Goal: Task Accomplishment & Management: Manage account settings

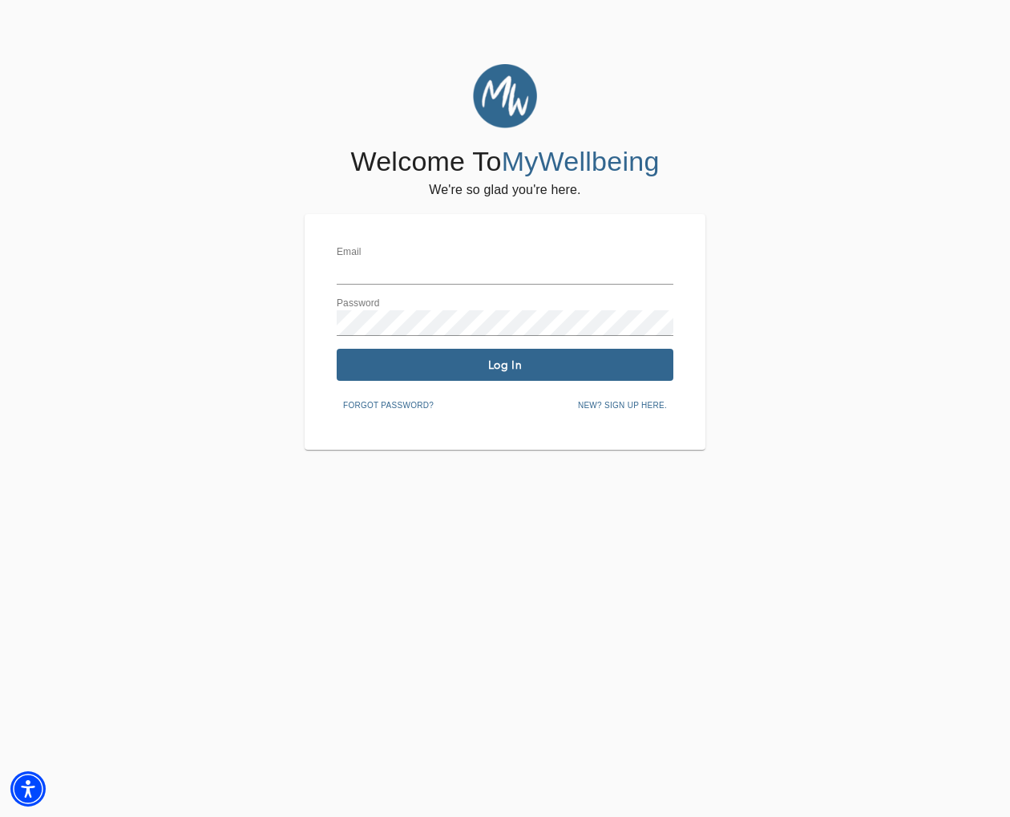
type input "[EMAIL_ADDRESS][DOMAIN_NAME]"
click at [538, 361] on span "Log In" at bounding box center [505, 364] width 324 height 15
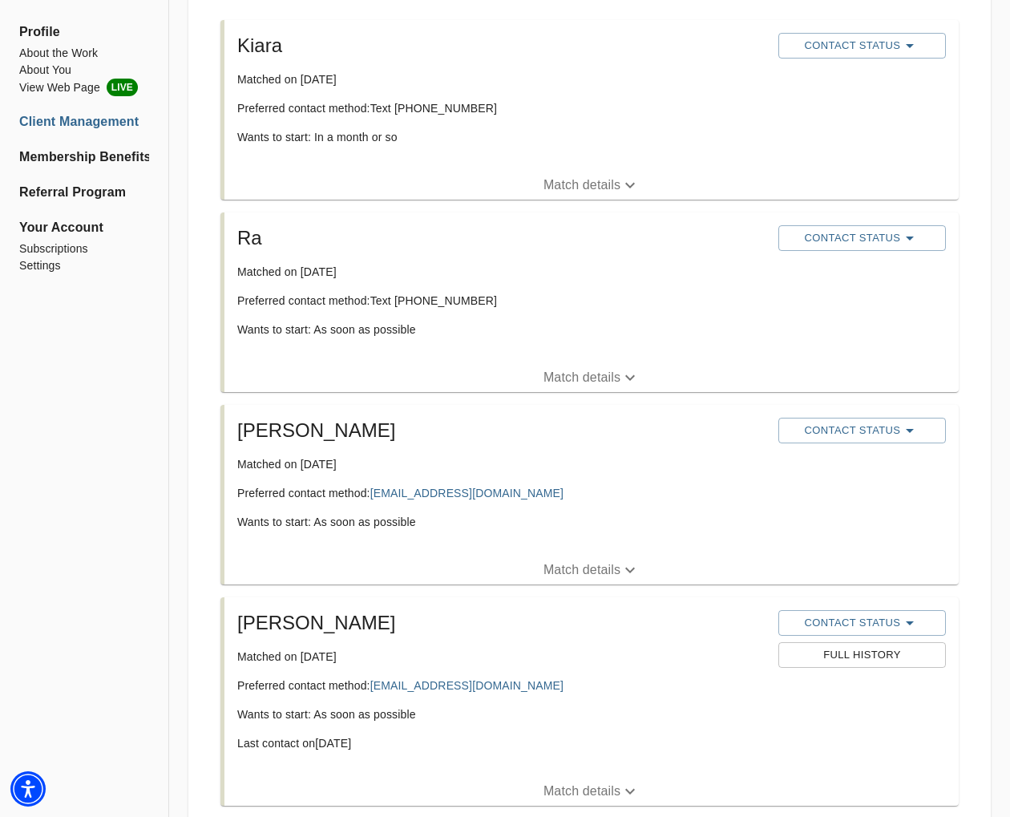
scroll to position [317, 0]
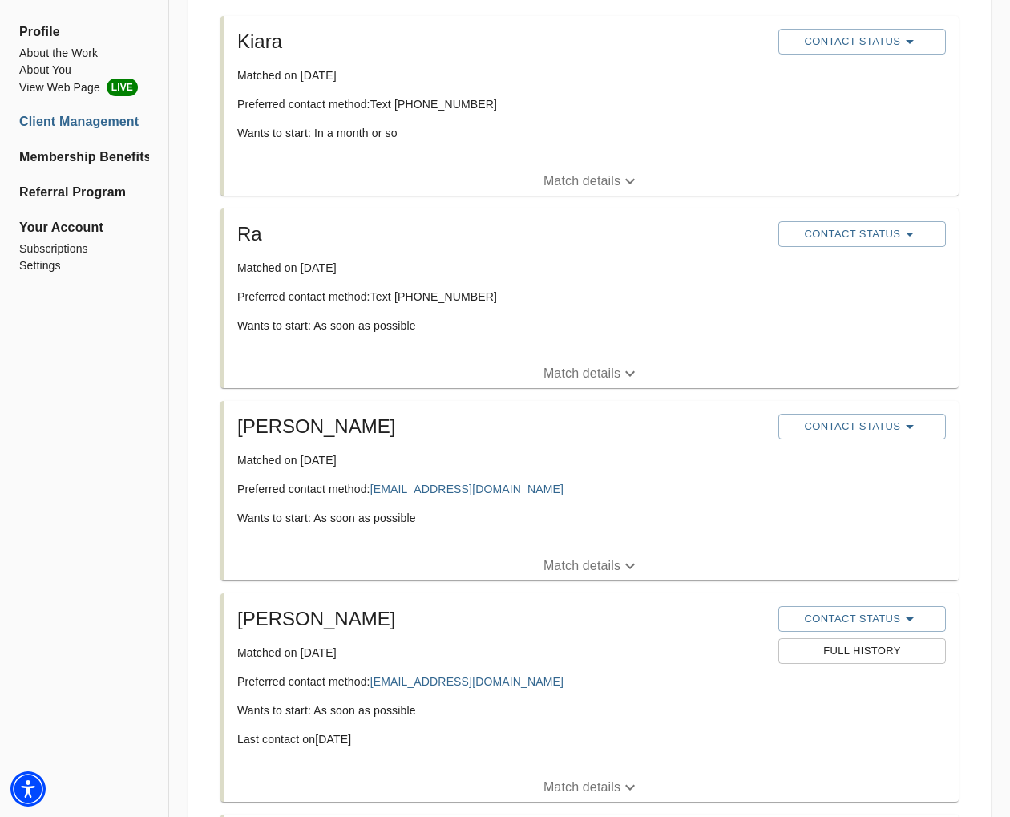
click at [597, 566] on p "Match details" at bounding box center [581, 565] width 77 height 19
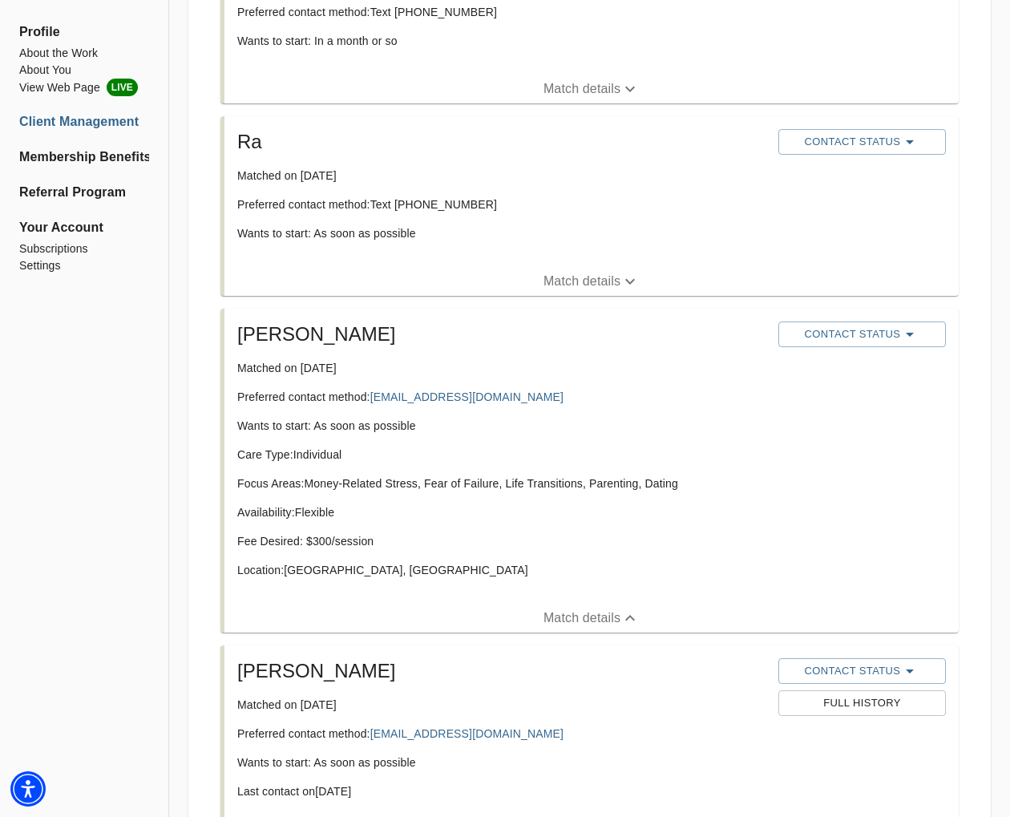
scroll to position [459, 0]
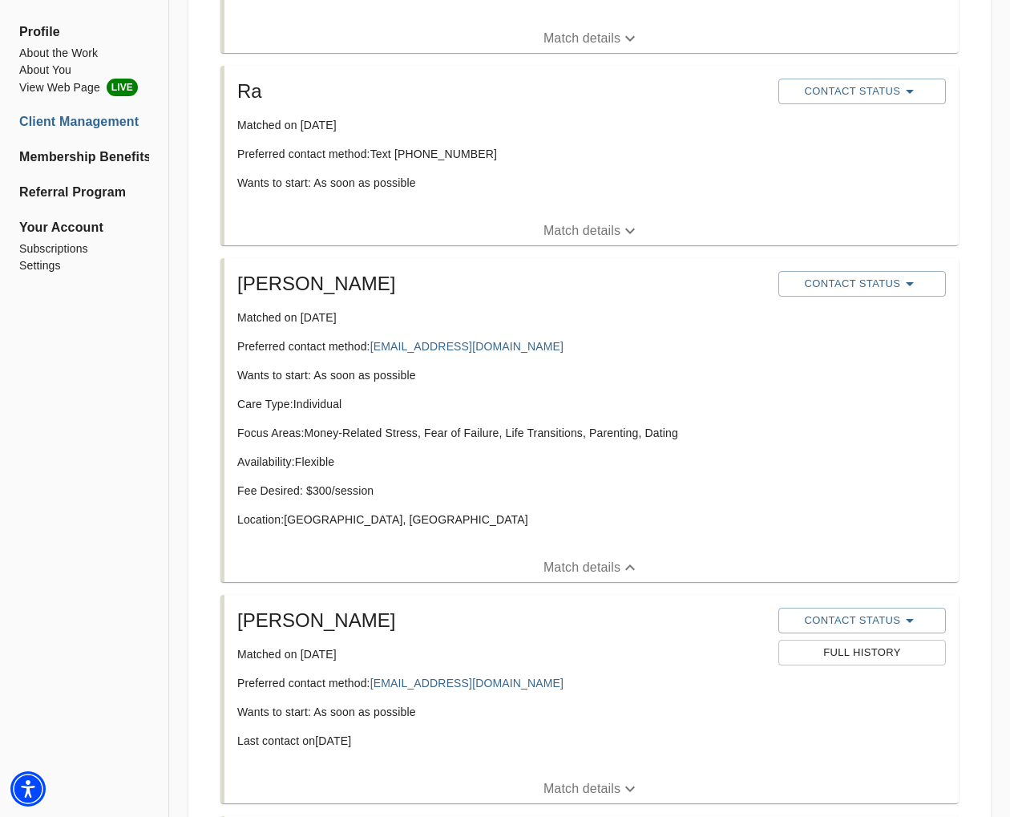
drag, startPoint x: 361, startPoint y: 529, endPoint x: 353, endPoint y: 522, distance: 10.8
click at [360, 529] on div "Care Type: Individual Focus Areas: Money-Related Stress, Fear of Failure, Life …" at bounding box center [501, 468] width 528 height 144
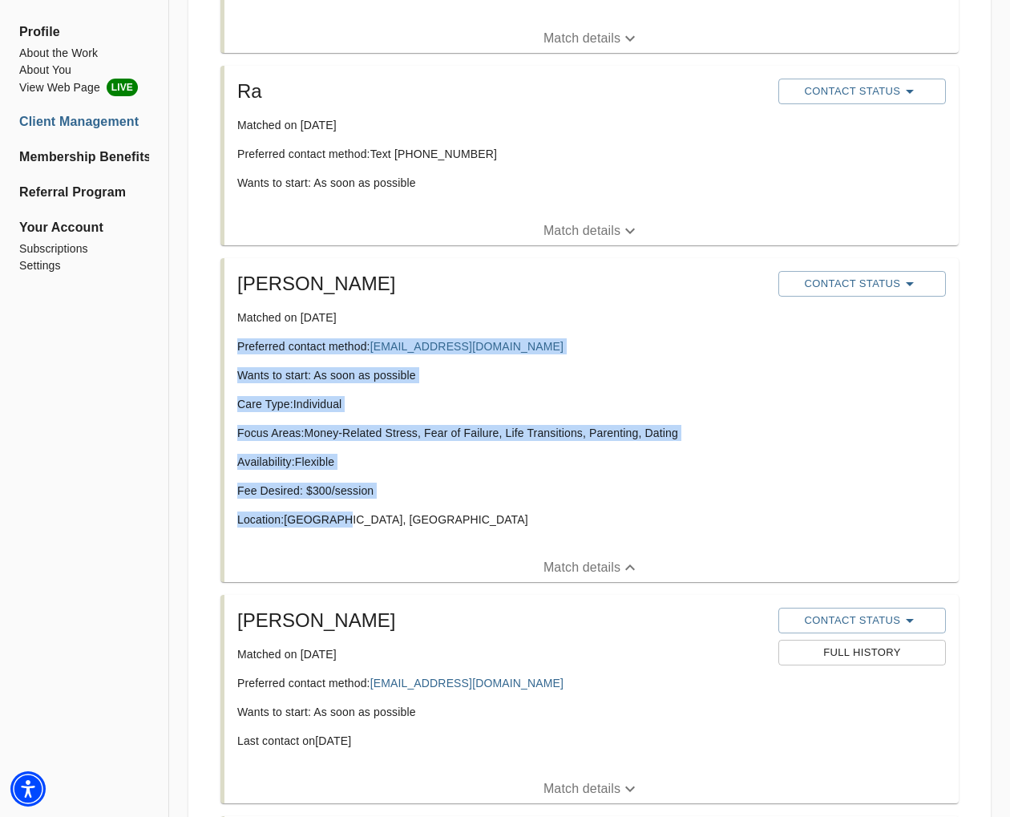
drag, startPoint x: 353, startPoint y: 522, endPoint x: 261, endPoint y: 345, distance: 198.6
click at [232, 335] on div "[PERSON_NAME] Matched on [DATE] Preferred contact method: [EMAIL_ADDRESS][DOMAI…" at bounding box center [501, 405] width 541 height 282
copy div "Preferred contact method: [EMAIL_ADDRESS][DOMAIN_NAME] Wants to start: As soon …"
click at [864, 286] on span "Contact Status" at bounding box center [861, 283] width 151 height 19
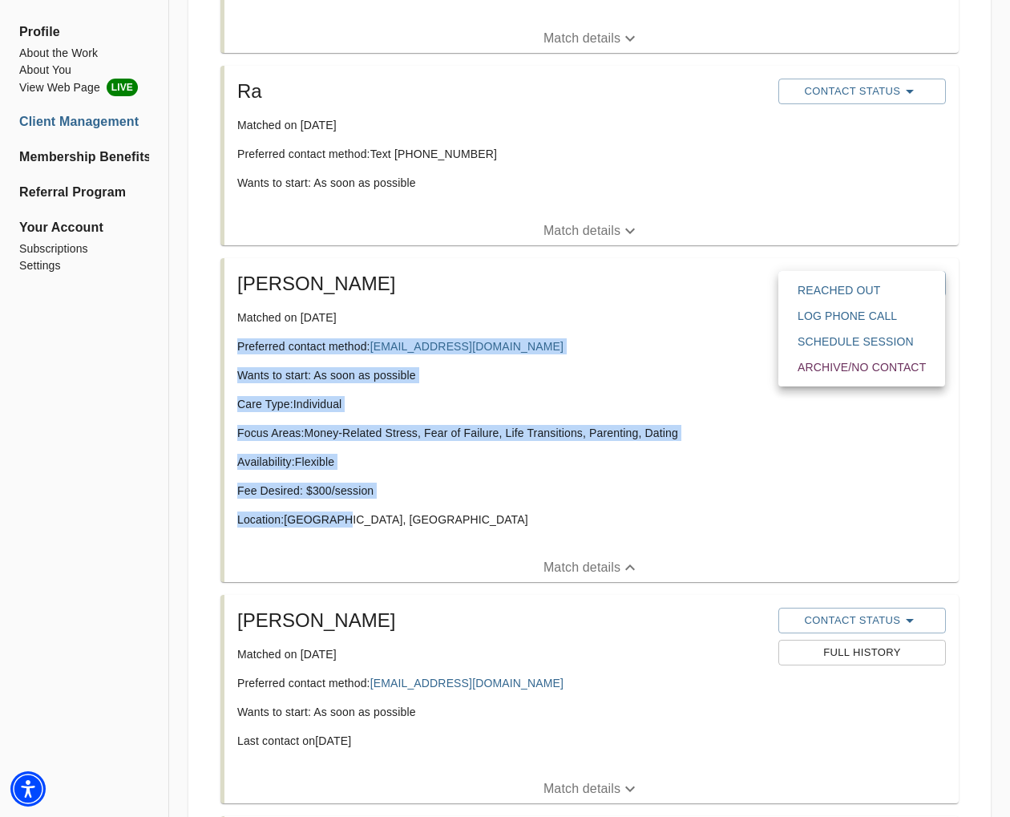
click at [862, 288] on span "Reached Out" at bounding box center [861, 290] width 128 height 16
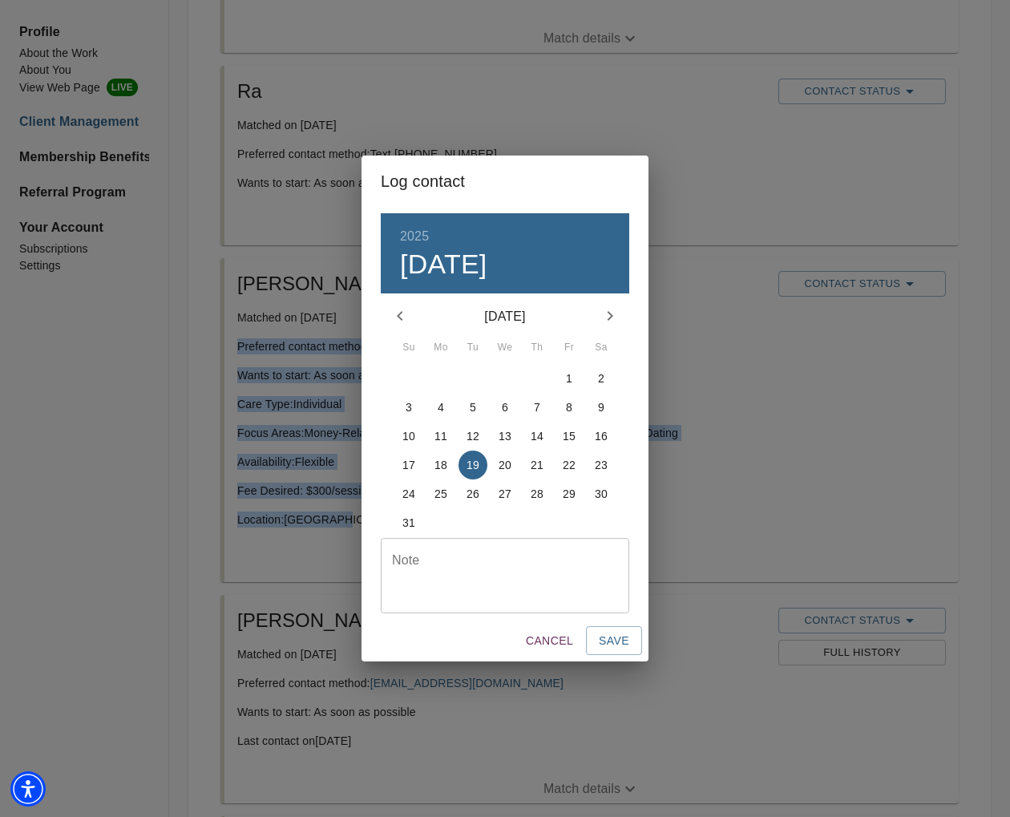
click at [438, 466] on p "18" at bounding box center [440, 465] width 13 height 16
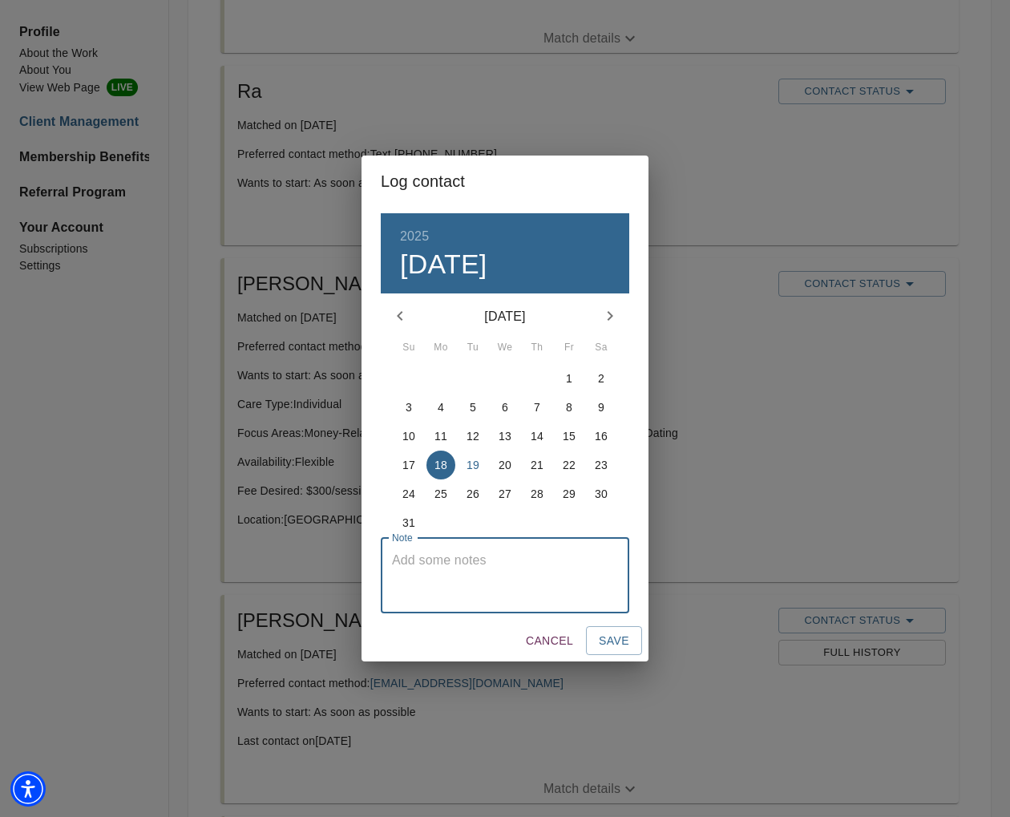
click at [475, 570] on textarea at bounding box center [505, 575] width 226 height 46
type textarea "initial email sent"
click at [620, 638] on span "Save" at bounding box center [614, 641] width 30 height 20
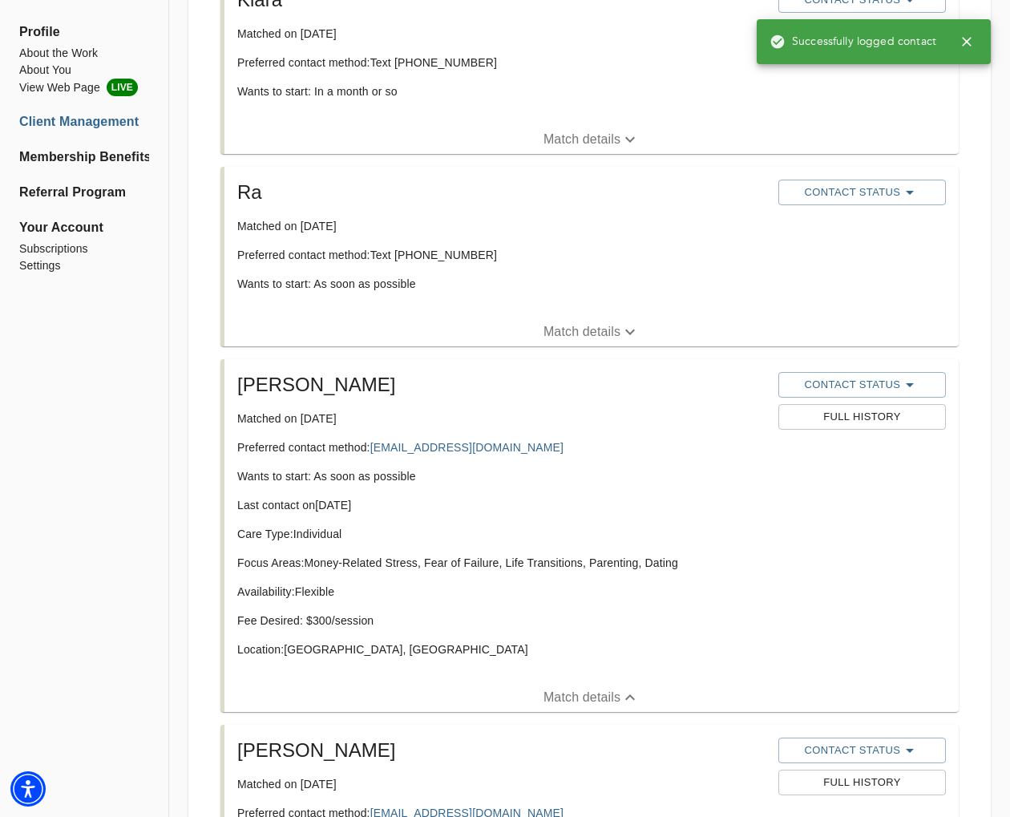
scroll to position [361, 0]
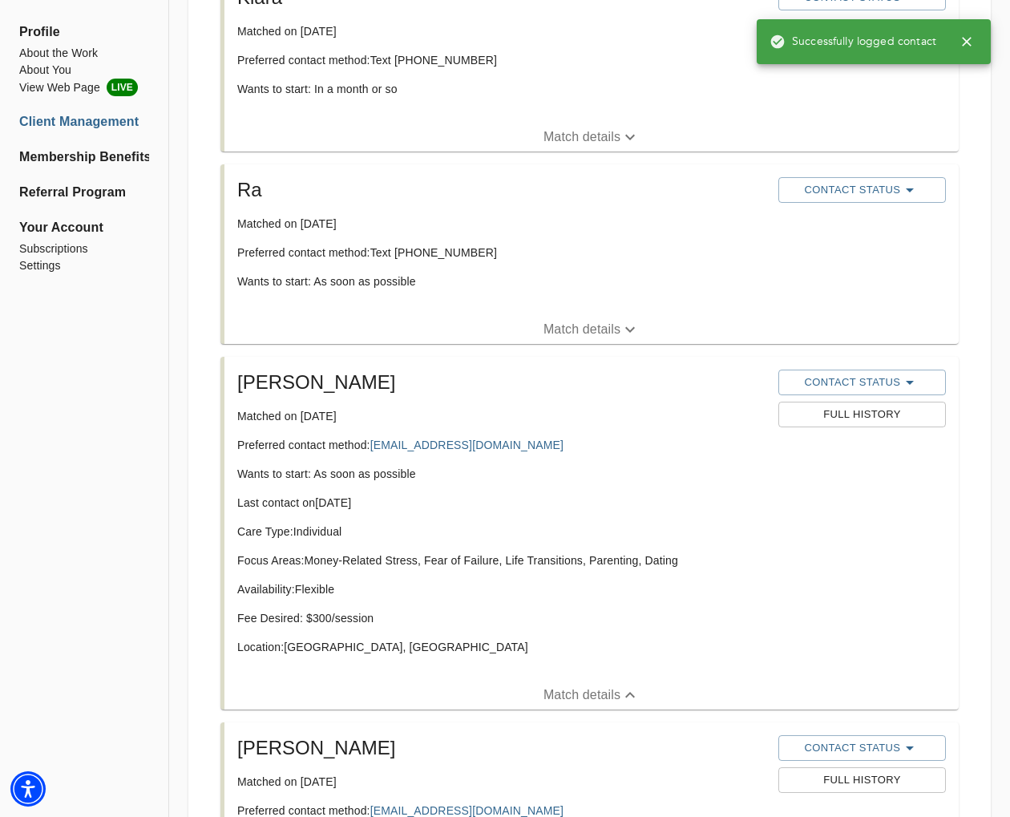
click at [608, 325] on p "Match details" at bounding box center [581, 329] width 77 height 19
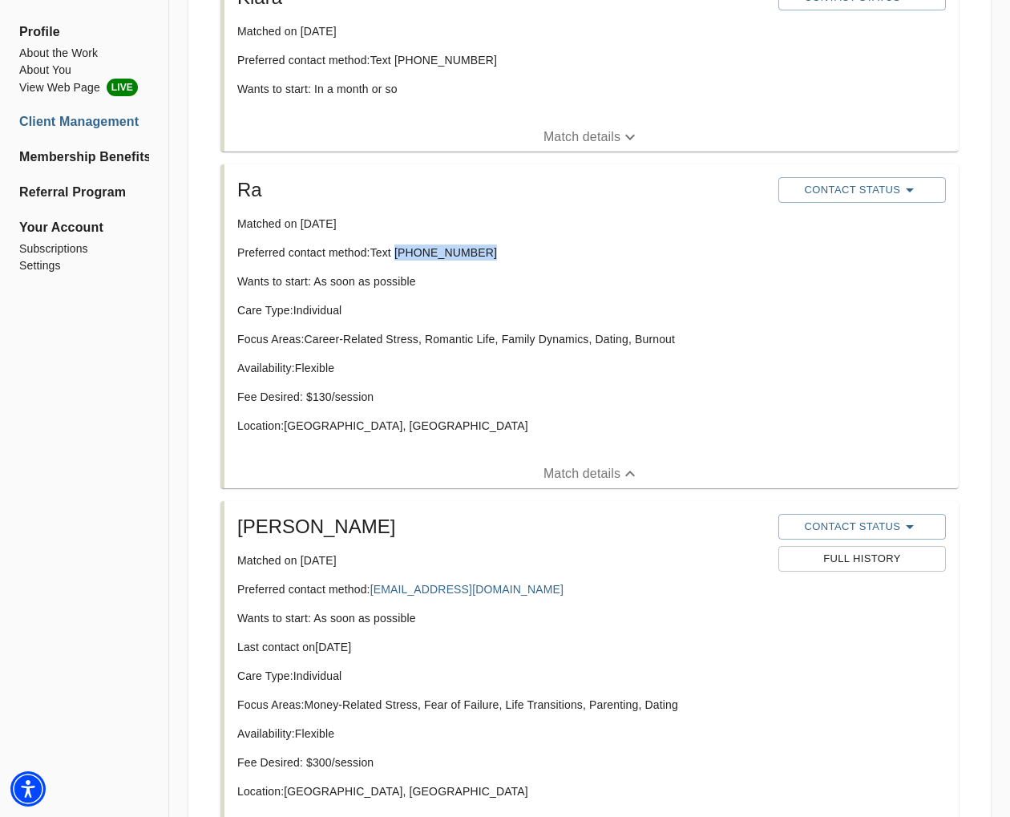
drag, startPoint x: 478, startPoint y: 255, endPoint x: 407, endPoint y: 252, distance: 71.4
click at [398, 259] on p "Preferred contact method: Text [PHONE_NUMBER]" at bounding box center [501, 252] width 528 height 16
copy p "[PHONE_NUMBER]"
drag, startPoint x: 415, startPoint y: 415, endPoint x: 409, endPoint y: 426, distance: 12.2
click at [413, 417] on div "Care Type: Individual Focus Areas: Career-Related Stress, Romantic Life, Family…" at bounding box center [501, 374] width 528 height 144
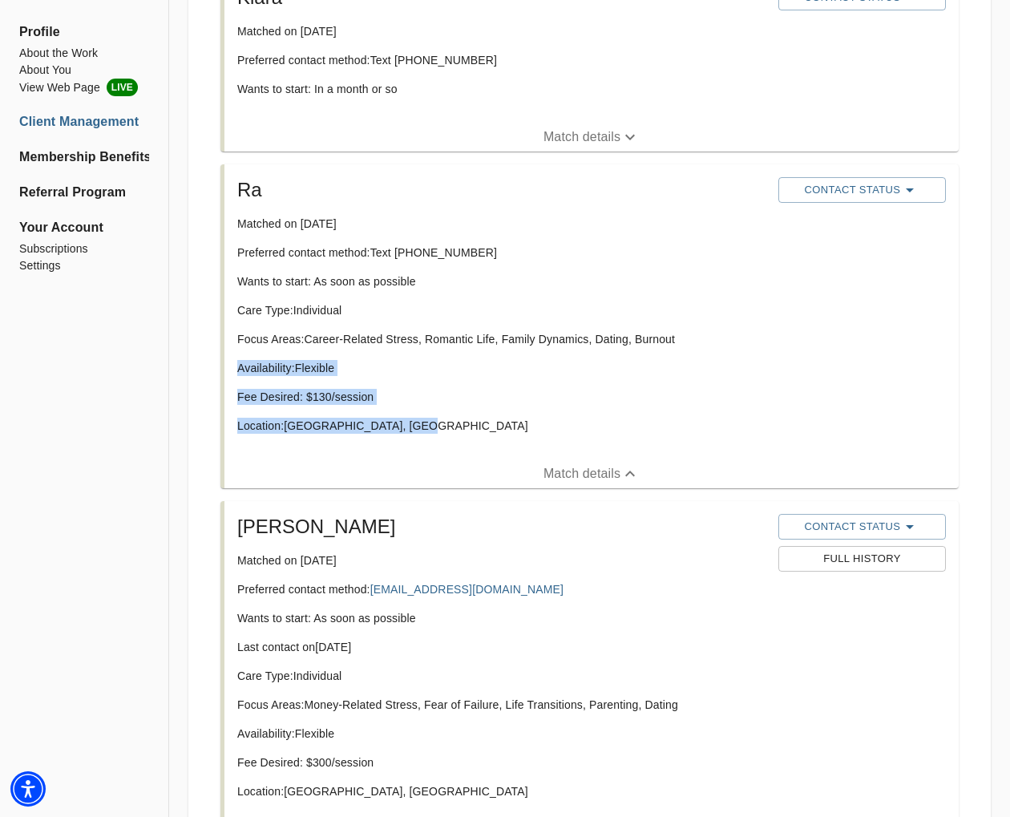
drag, startPoint x: 417, startPoint y: 425, endPoint x: 340, endPoint y: 364, distance: 98.1
click at [322, 353] on div "Care Type: Individual Focus Areas: Career-Related Stress, Romantic Life, Family…" at bounding box center [501, 374] width 528 height 144
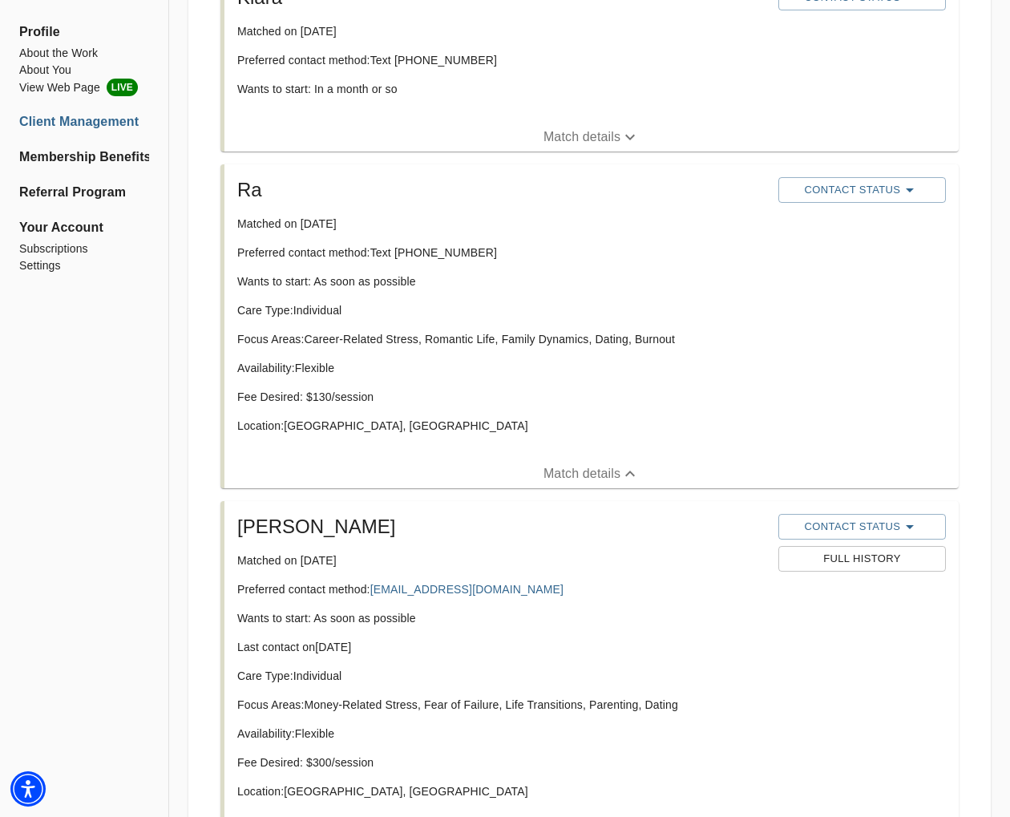
drag, startPoint x: 402, startPoint y: 406, endPoint x: 411, endPoint y: 412, distance: 10.4
click at [404, 407] on div "Care Type: Individual Focus Areas: Career-Related Stress, Romantic Life, Family…" at bounding box center [501, 374] width 528 height 144
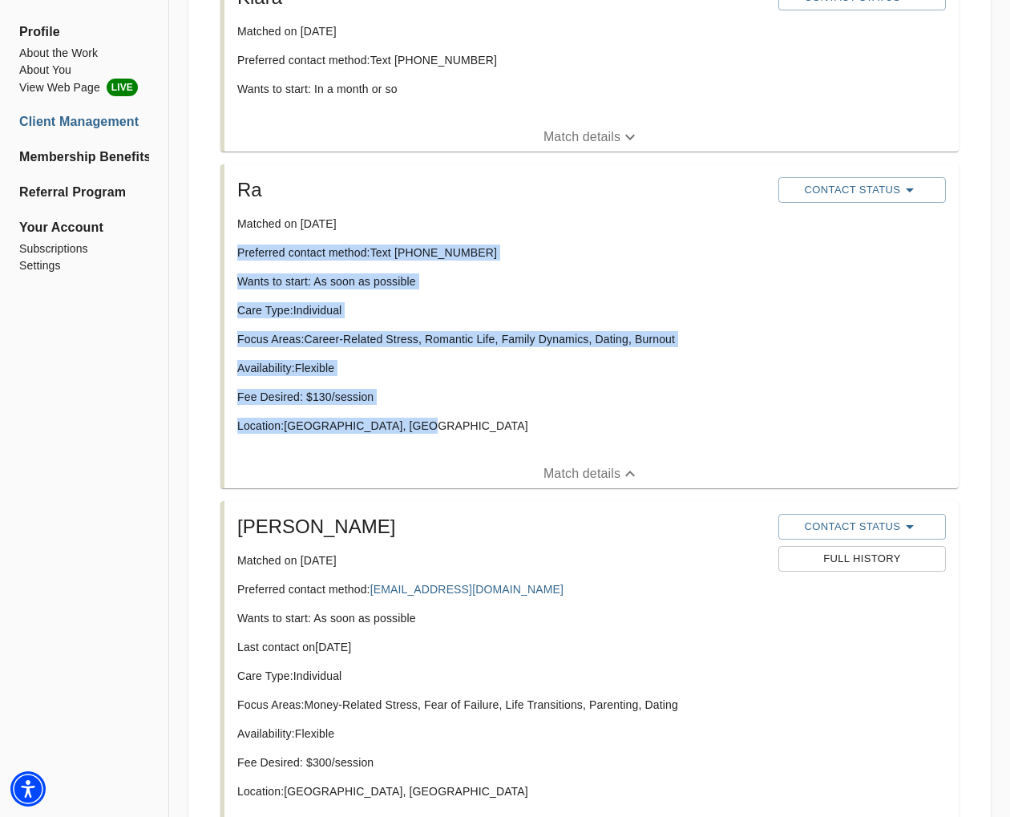
drag, startPoint x: 421, startPoint y: 425, endPoint x: 240, endPoint y: 252, distance: 250.5
click at [231, 252] on div "Ra Matched on [DATE] Preferred contact method: Text [PHONE_NUMBER] Wants to sta…" at bounding box center [501, 312] width 541 height 282
copy div "Preferred contact method: Text [PHONE_NUMBER] Wants to start: As soon as possib…"
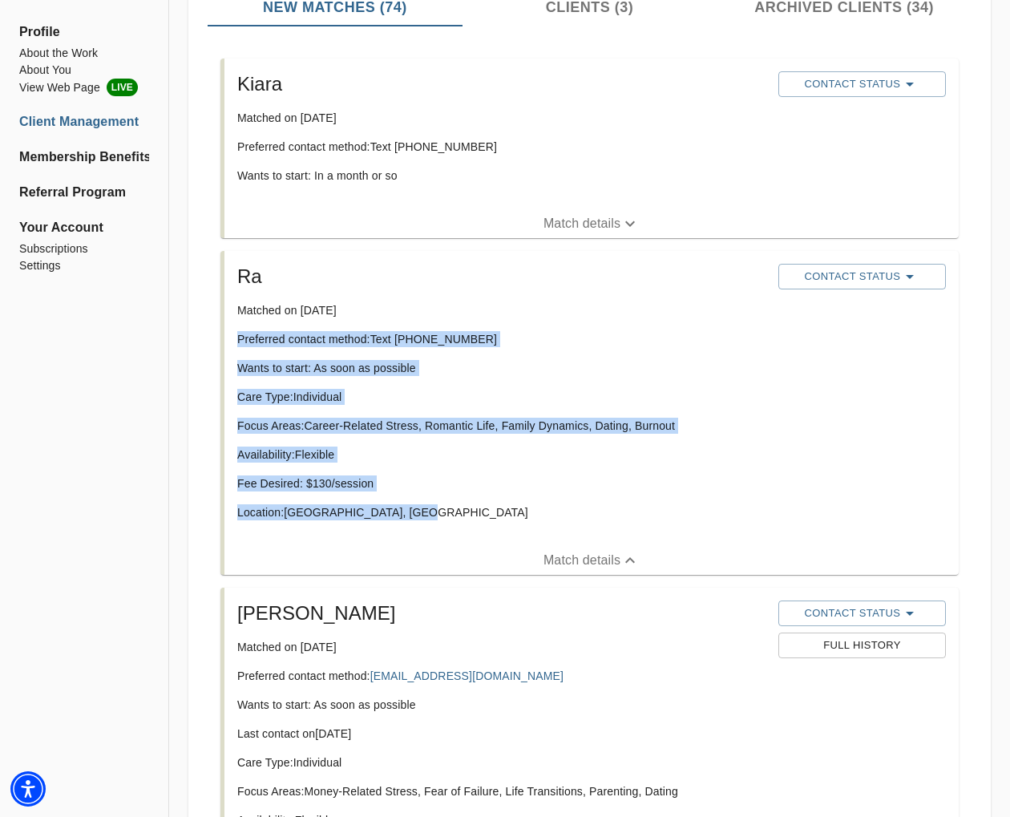
scroll to position [280, 0]
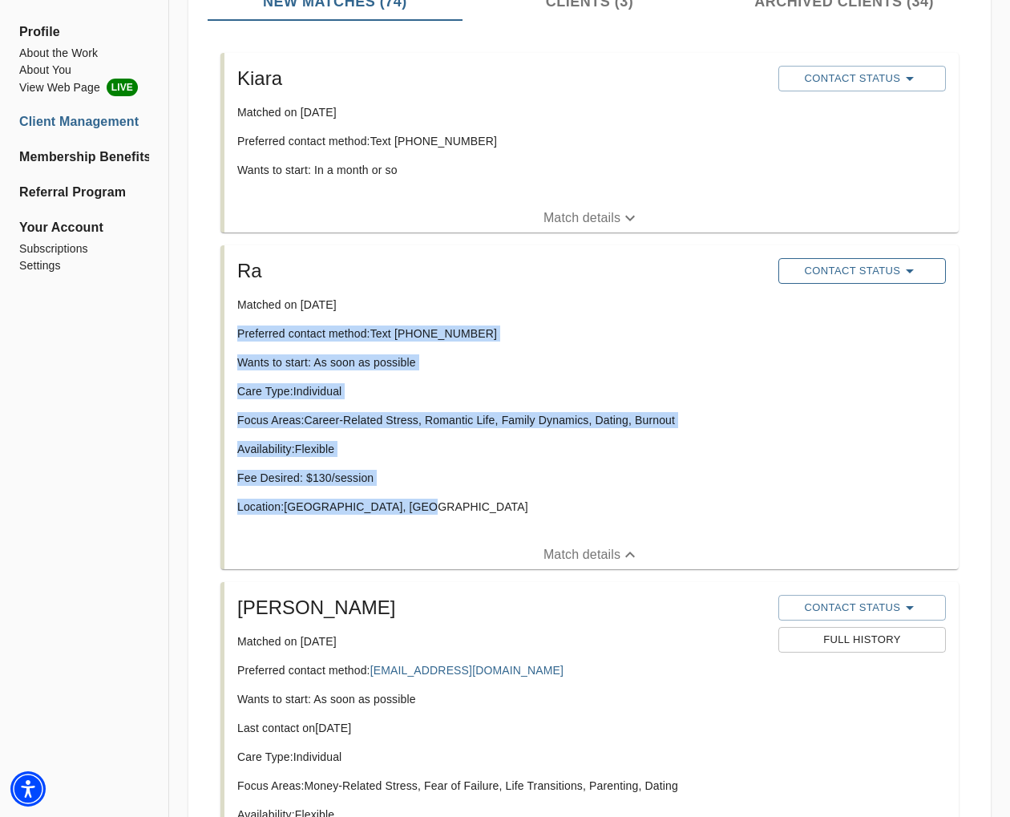
click at [797, 271] on span "Contact Status" at bounding box center [861, 270] width 151 height 19
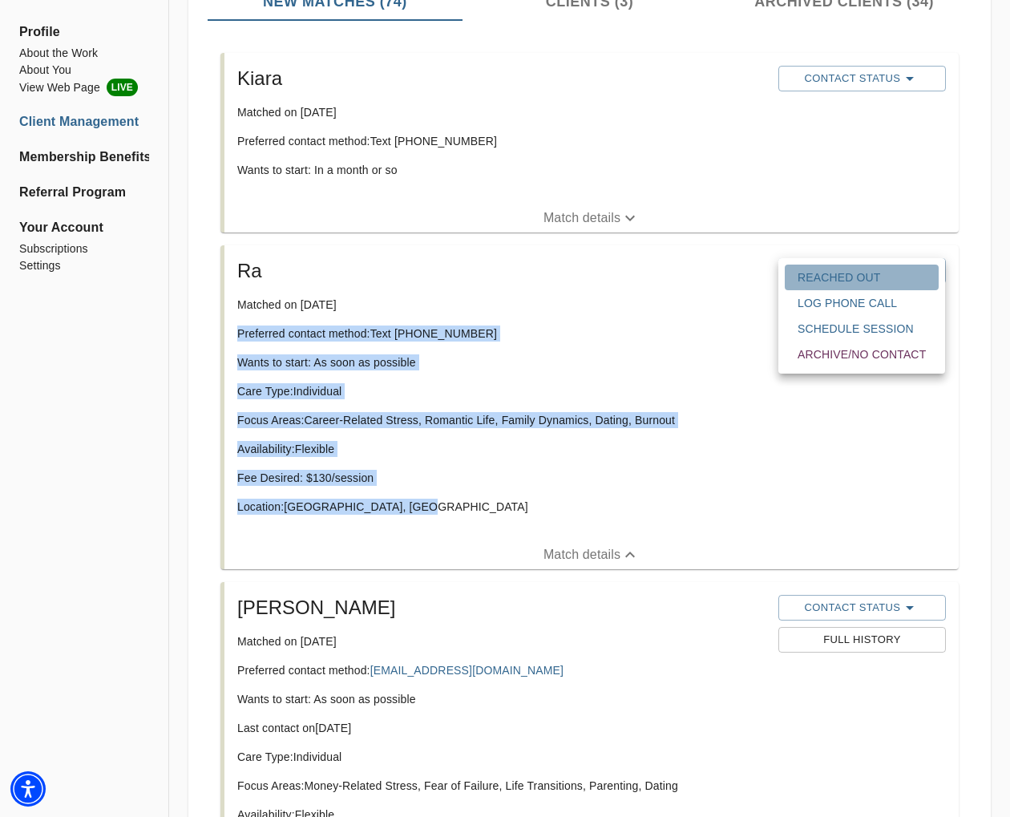
click at [794, 280] on button "Reached Out" at bounding box center [861, 277] width 154 height 26
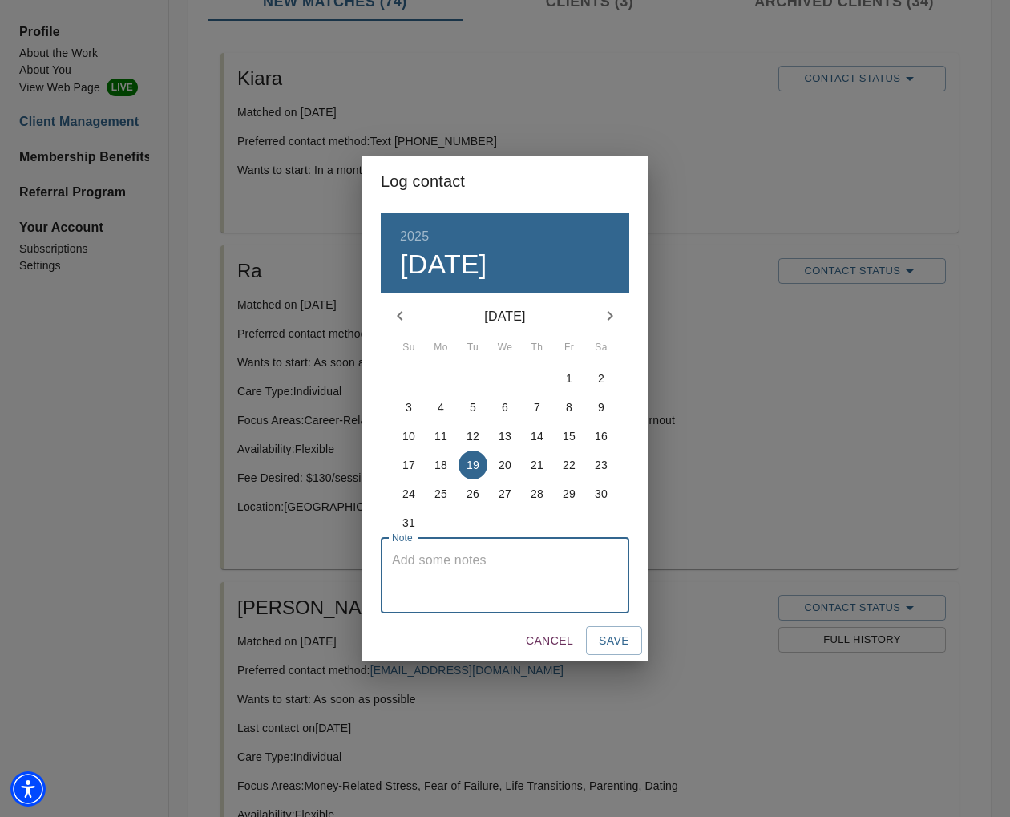
click at [482, 577] on textarea at bounding box center [505, 575] width 226 height 46
click at [438, 466] on p "18" at bounding box center [440, 465] width 13 height 16
click at [474, 551] on div "Note" at bounding box center [505, 575] width 248 height 75
type textarea "initial text sent"
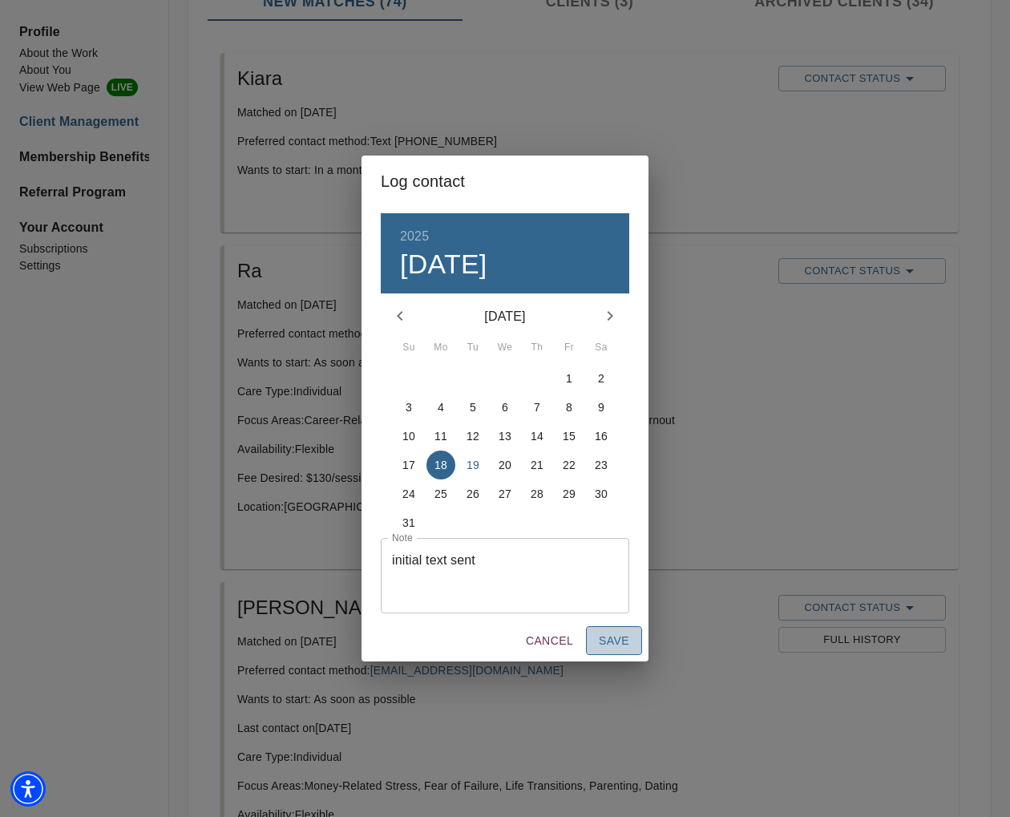
click at [607, 639] on span "Save" at bounding box center [614, 641] width 30 height 20
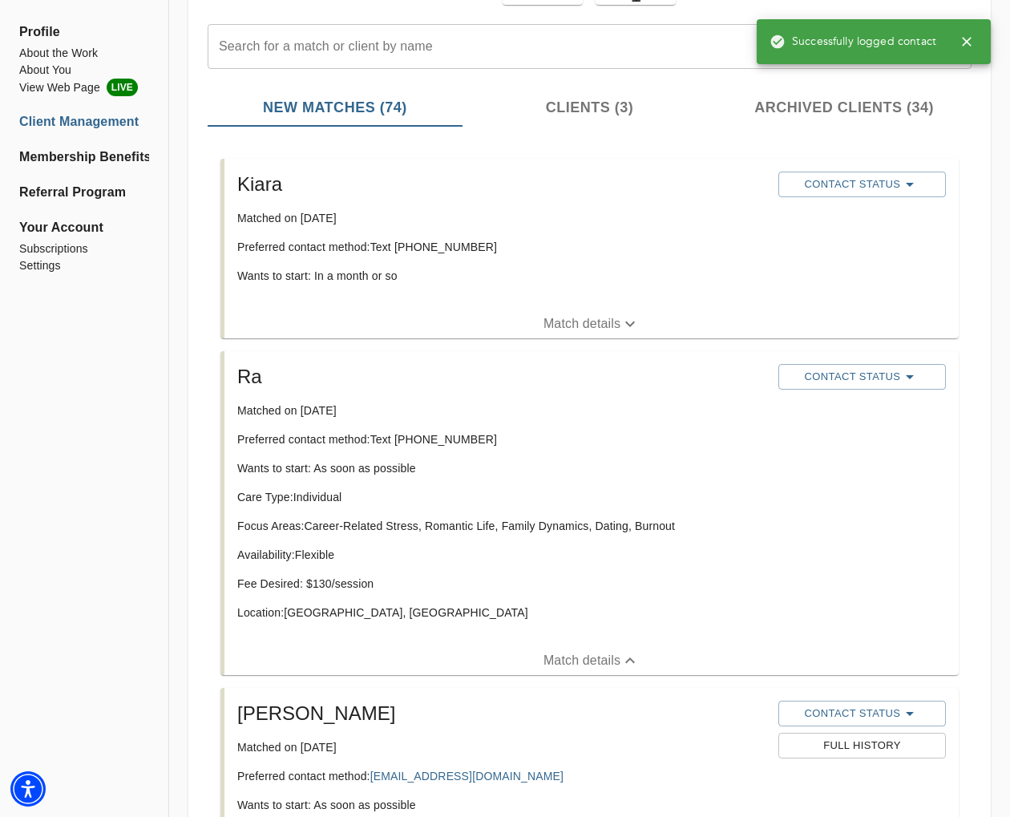
scroll to position [173, 0]
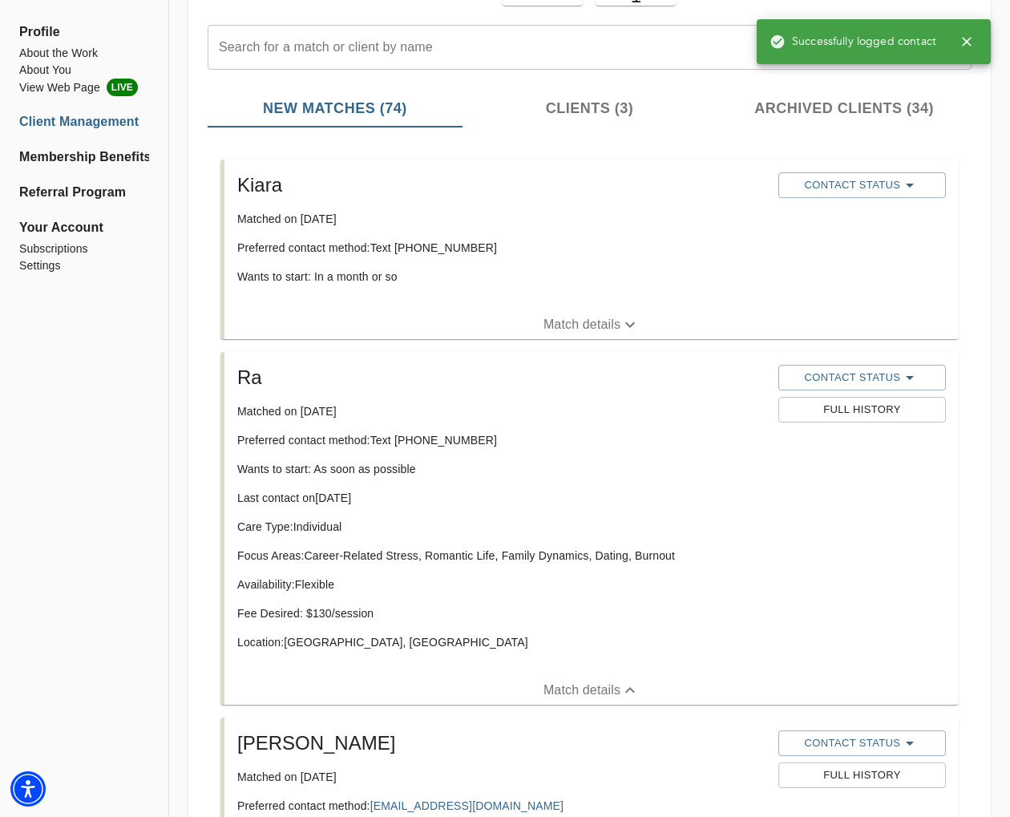
drag, startPoint x: 588, startPoint y: 325, endPoint x: 640, endPoint y: 338, distance: 53.8
click at [591, 325] on p "Match details" at bounding box center [581, 324] width 77 height 19
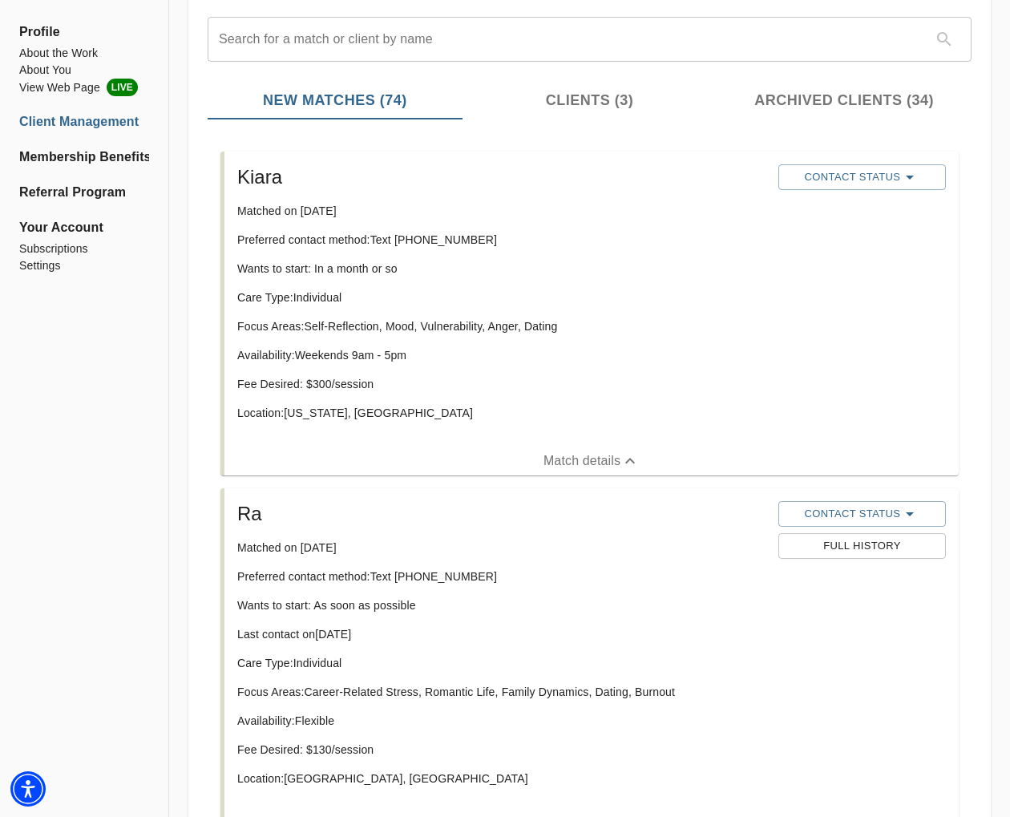
scroll to position [184, 0]
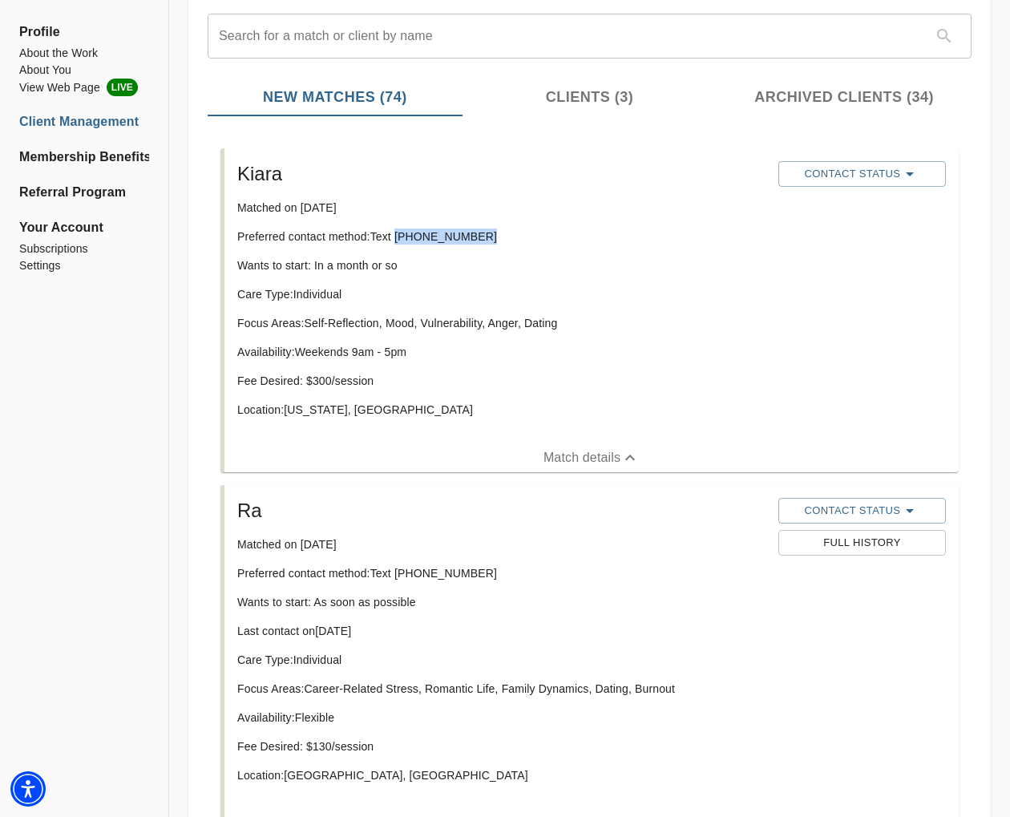
drag, startPoint x: 478, startPoint y: 236, endPoint x: 399, endPoint y: 243, distance: 78.8
click at [399, 243] on p "Preferred contact method: Text [PHONE_NUMBER]" at bounding box center [501, 236] width 528 height 16
copy p "[PHONE_NUMBER]"
click at [385, 398] on div "Care Type: Individual Focus Areas: Self-Reflection, Mood, Vulnerability, Anger,…" at bounding box center [501, 358] width 528 height 144
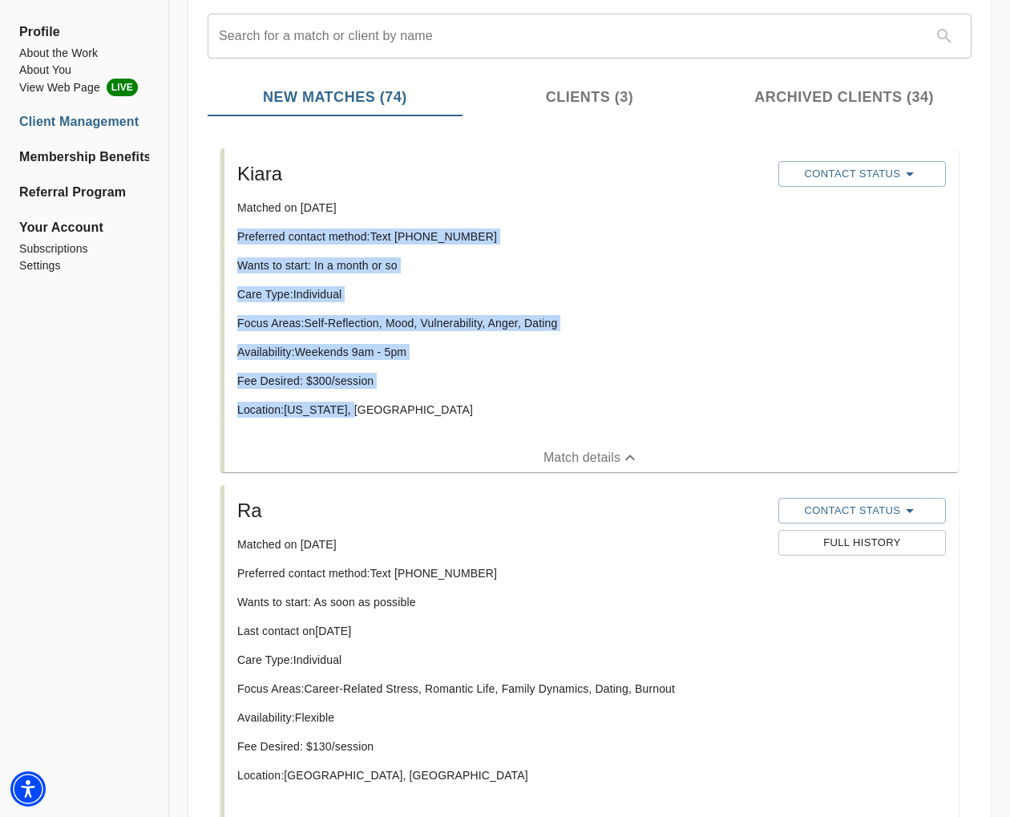
drag, startPoint x: 373, startPoint y: 409, endPoint x: 224, endPoint y: 240, distance: 226.0
click at [224, 240] on div "Kiara Matched on [DATE] Preferred contact method: Text [PHONE_NUMBER] Wants to …" at bounding box center [591, 295] width 734 height 295
copy div "Preferred contact method: Text [PHONE_NUMBER] Wants to start: In a month or so …"
click at [799, 172] on span "Contact Status" at bounding box center [861, 173] width 151 height 19
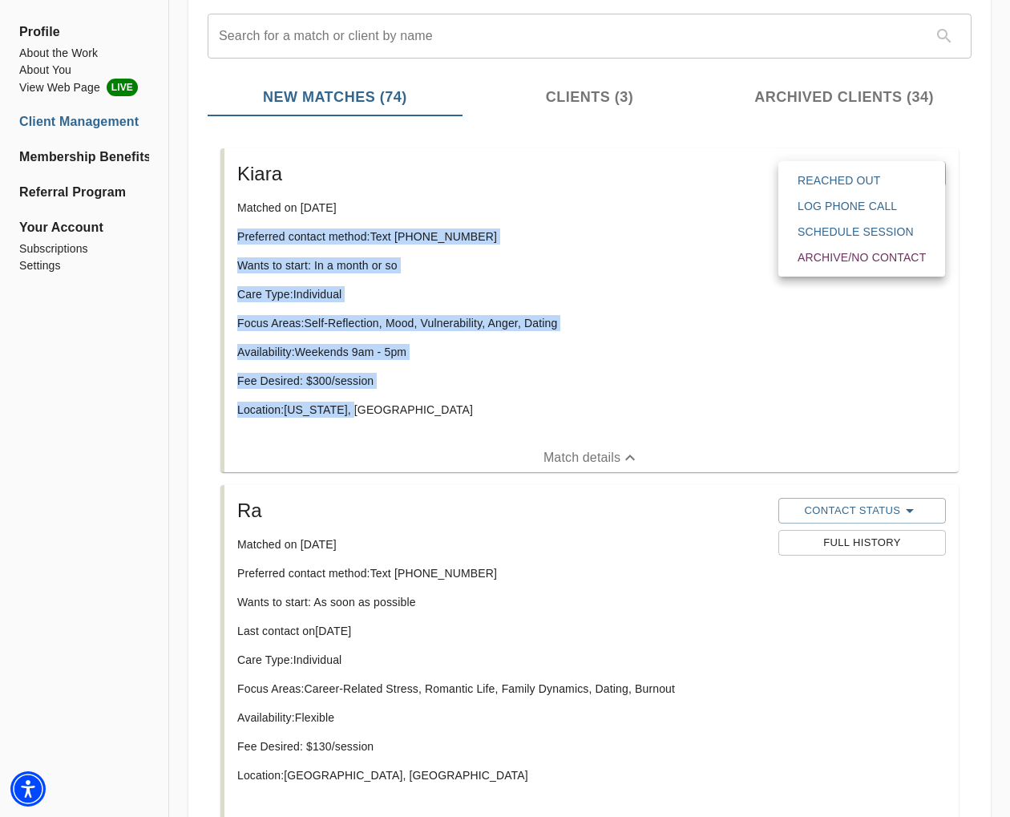
click at [818, 176] on span "Reached Out" at bounding box center [861, 180] width 128 height 16
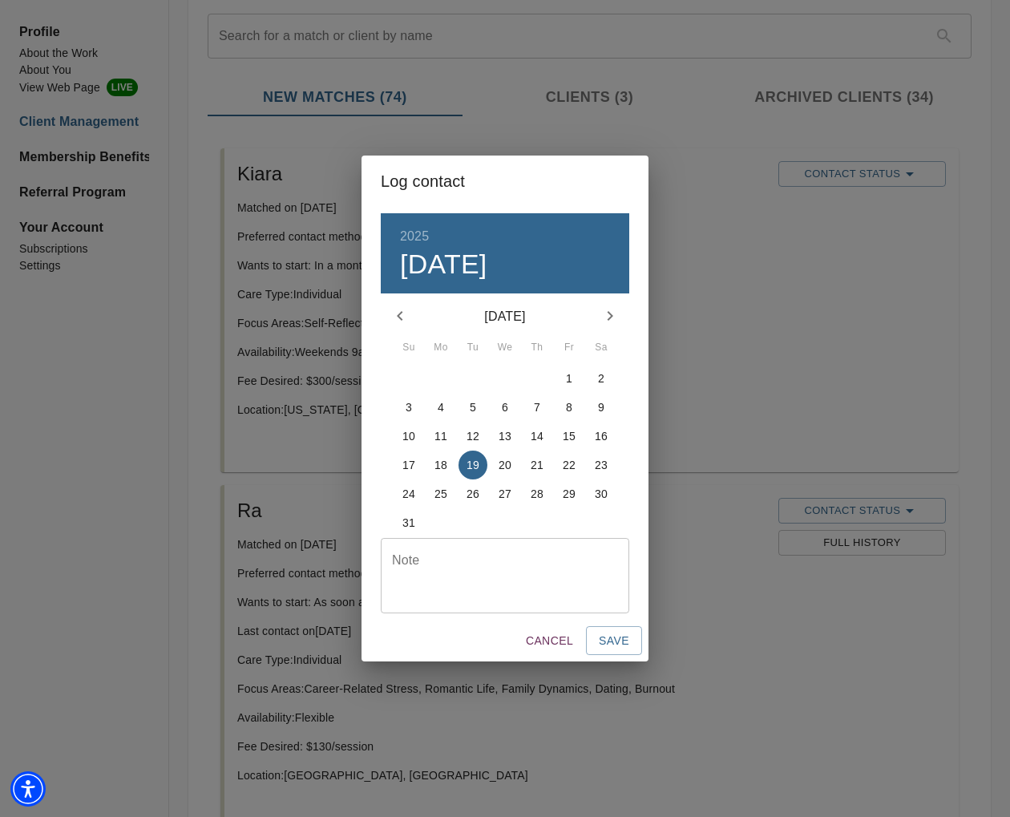
click at [504, 569] on textarea at bounding box center [505, 575] width 226 height 46
type textarea "initial text sent"
click at [612, 636] on span "Save" at bounding box center [614, 641] width 30 height 20
